Goal: Task Accomplishment & Management: Use online tool/utility

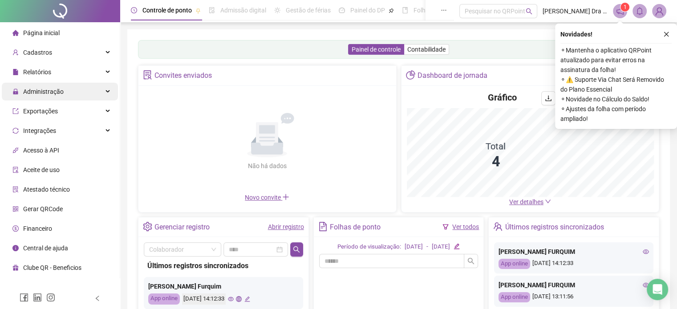
click at [41, 89] on span "Administração" at bounding box center [43, 91] width 40 height 7
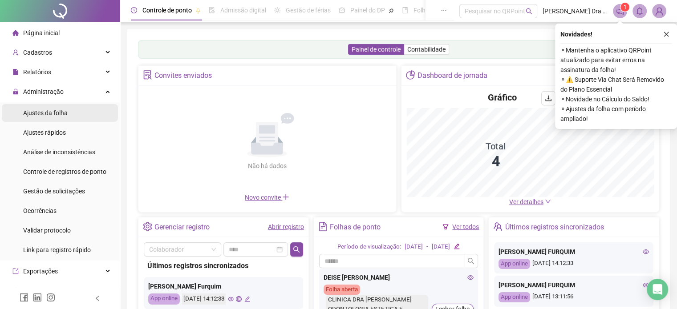
click at [41, 111] on span "Ajustes da folha" at bounding box center [45, 112] width 45 height 7
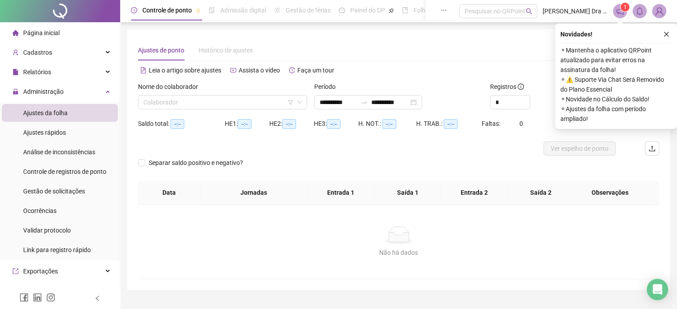
type input "**********"
click at [157, 101] on input "search" at bounding box center [218, 102] width 150 height 13
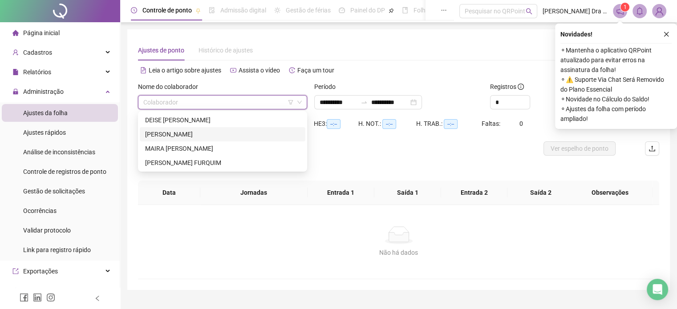
click at [178, 134] on div "[PERSON_NAME]" at bounding box center [222, 135] width 155 height 10
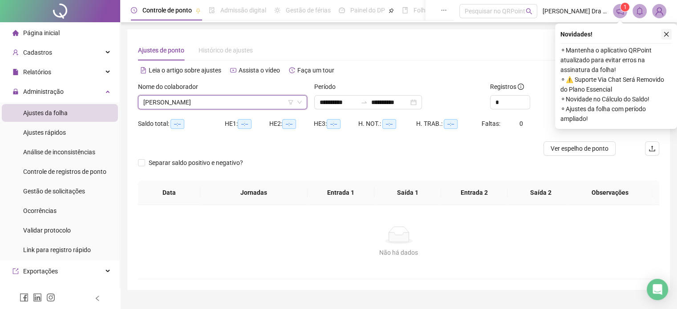
click at [662, 34] on button "button" at bounding box center [666, 34] width 11 height 11
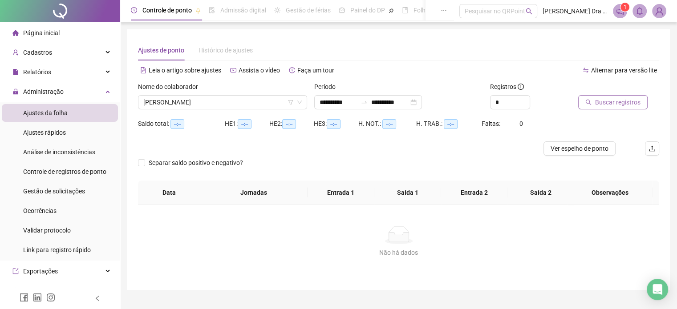
click at [614, 103] on span "Buscar registros" at bounding box center [617, 102] width 45 height 10
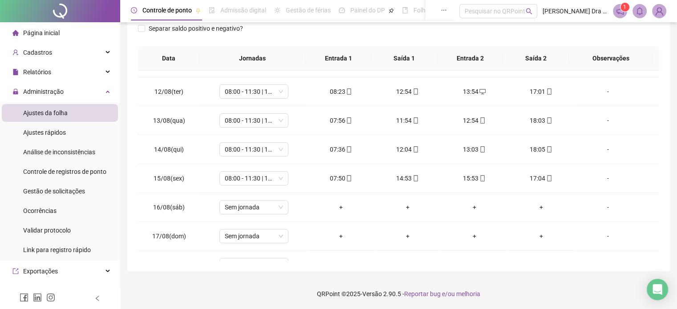
scroll to position [329, 0]
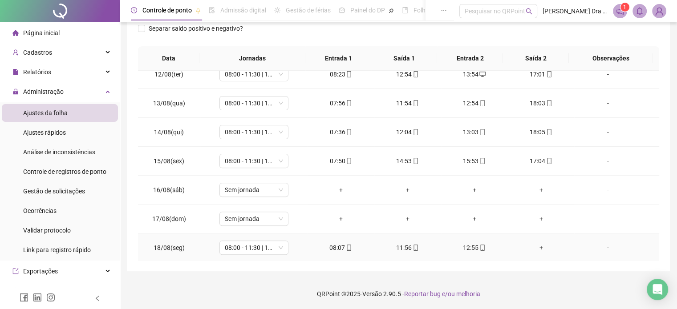
click at [533, 247] on div "+" at bounding box center [541, 248] width 53 height 10
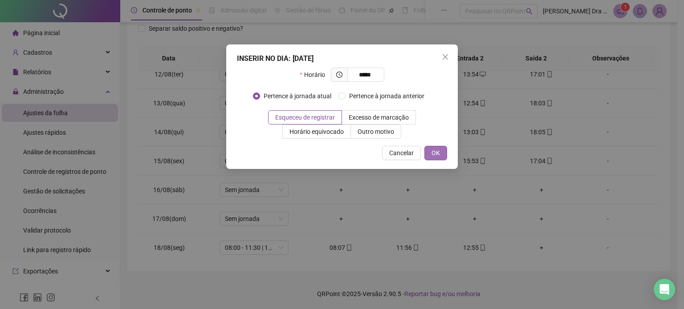
type input "*****"
click at [434, 154] on span "OK" at bounding box center [435, 153] width 8 height 10
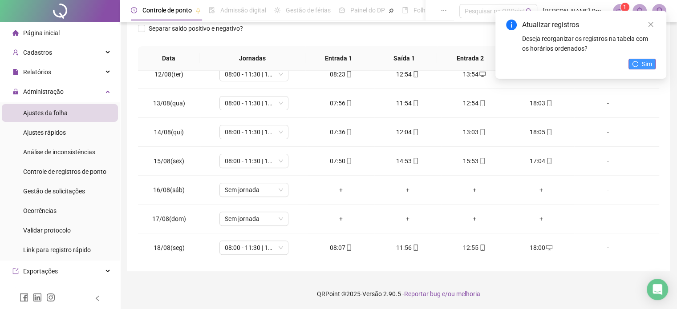
click at [644, 59] on span "Sim" at bounding box center [647, 64] width 10 height 10
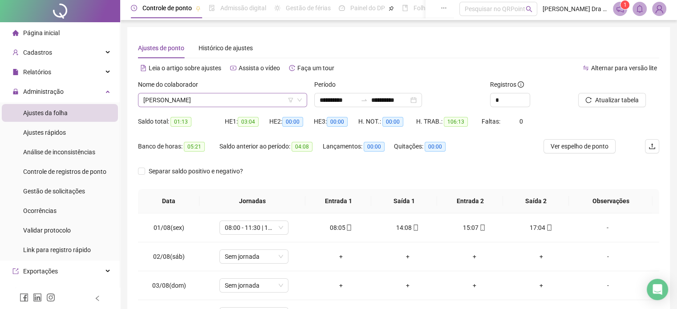
scroll to position [0, 0]
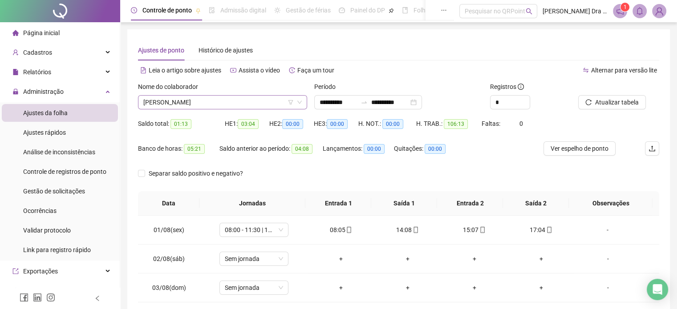
click at [179, 101] on span "[PERSON_NAME]" at bounding box center [222, 102] width 158 height 13
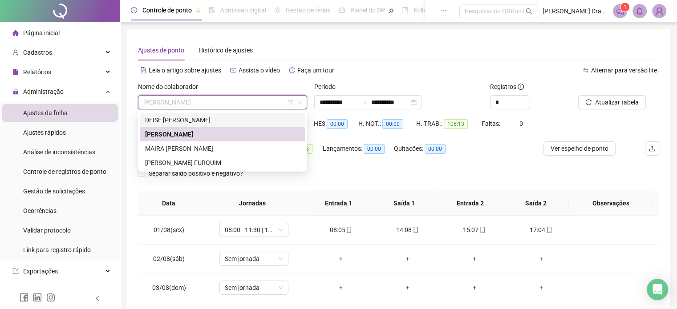
click at [172, 120] on div "DEISE [PERSON_NAME]" at bounding box center [222, 120] width 155 height 10
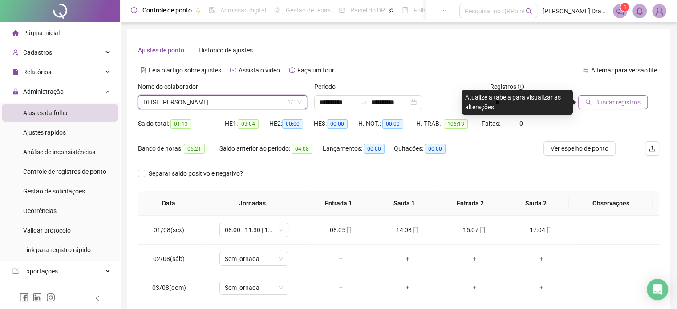
click at [605, 105] on span "Buscar registros" at bounding box center [617, 102] width 45 height 10
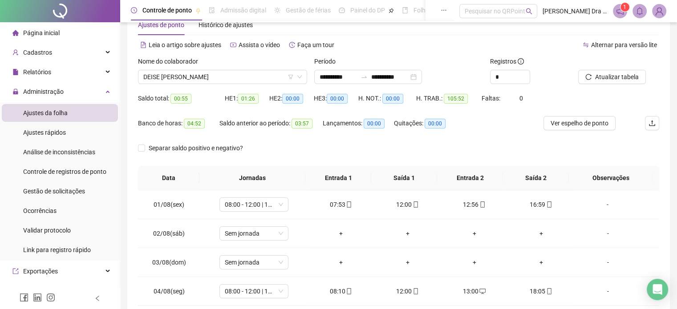
scroll to position [12, 0]
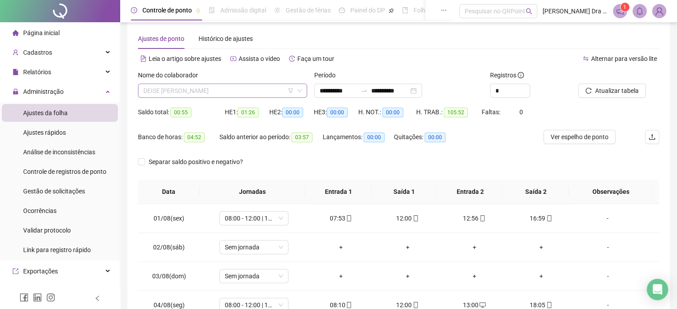
click at [178, 89] on span "DEISE [PERSON_NAME]" at bounding box center [222, 90] width 158 height 13
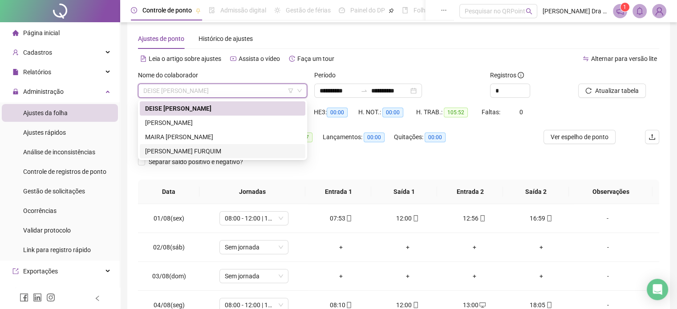
click at [191, 147] on div "[PERSON_NAME] FURQUIM" at bounding box center [222, 151] width 155 height 10
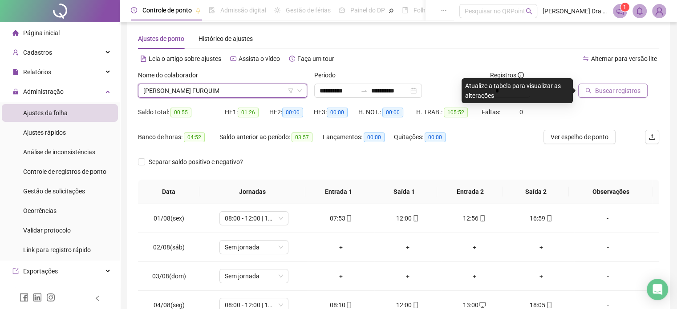
click at [593, 91] on button "Buscar registros" at bounding box center [612, 91] width 69 height 14
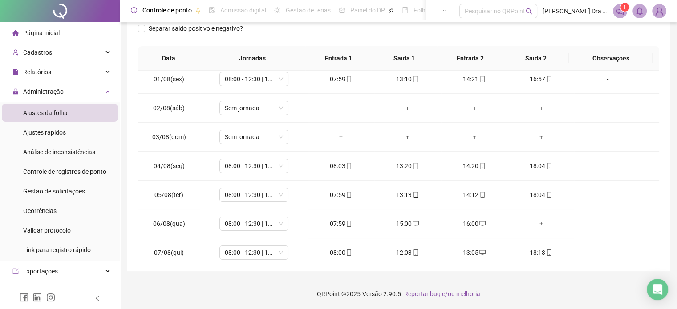
scroll to position [0, 0]
